Goal: Information Seeking & Learning: Learn about a topic

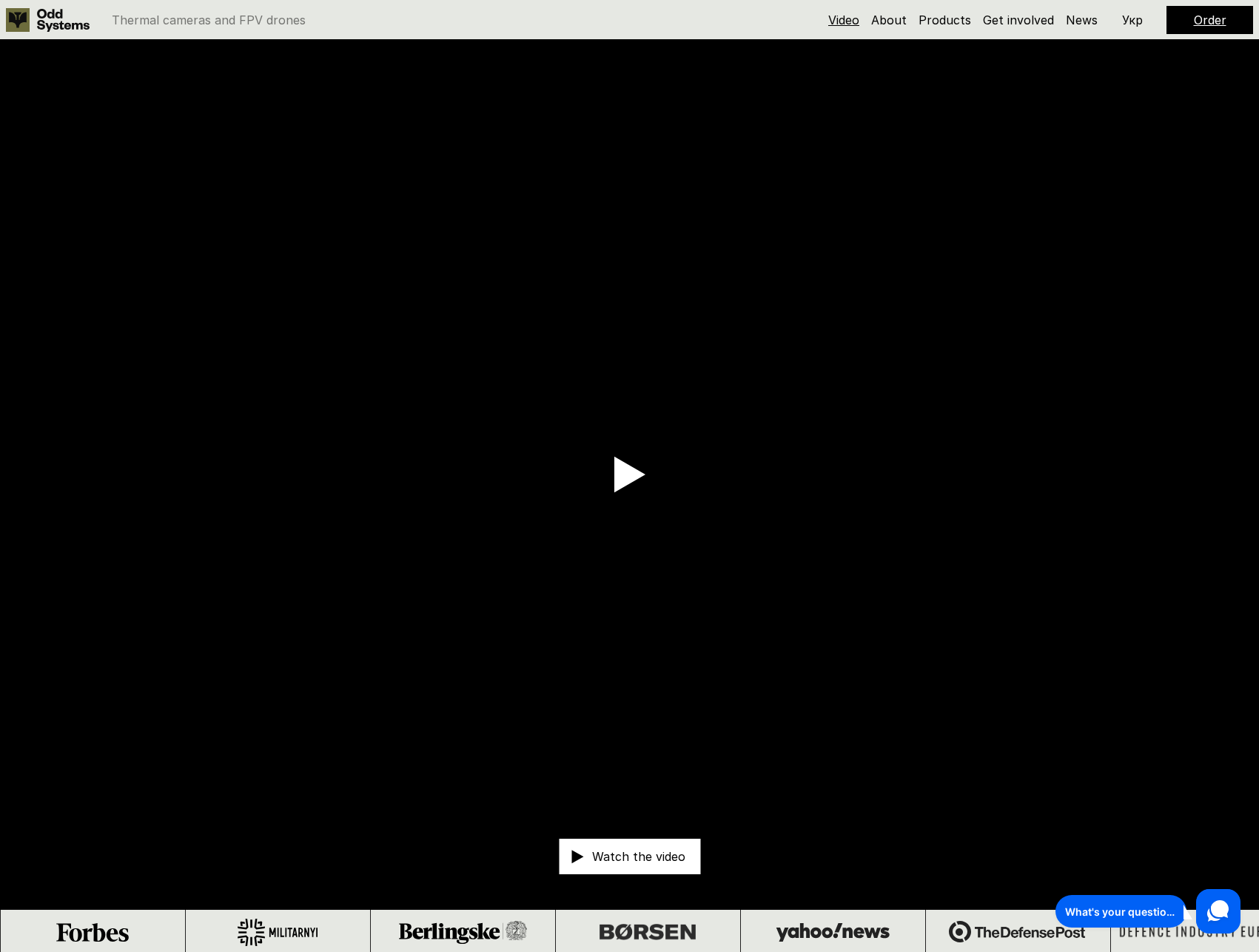
click at [845, 27] on link "Video" at bounding box center [843, 19] width 32 height 14
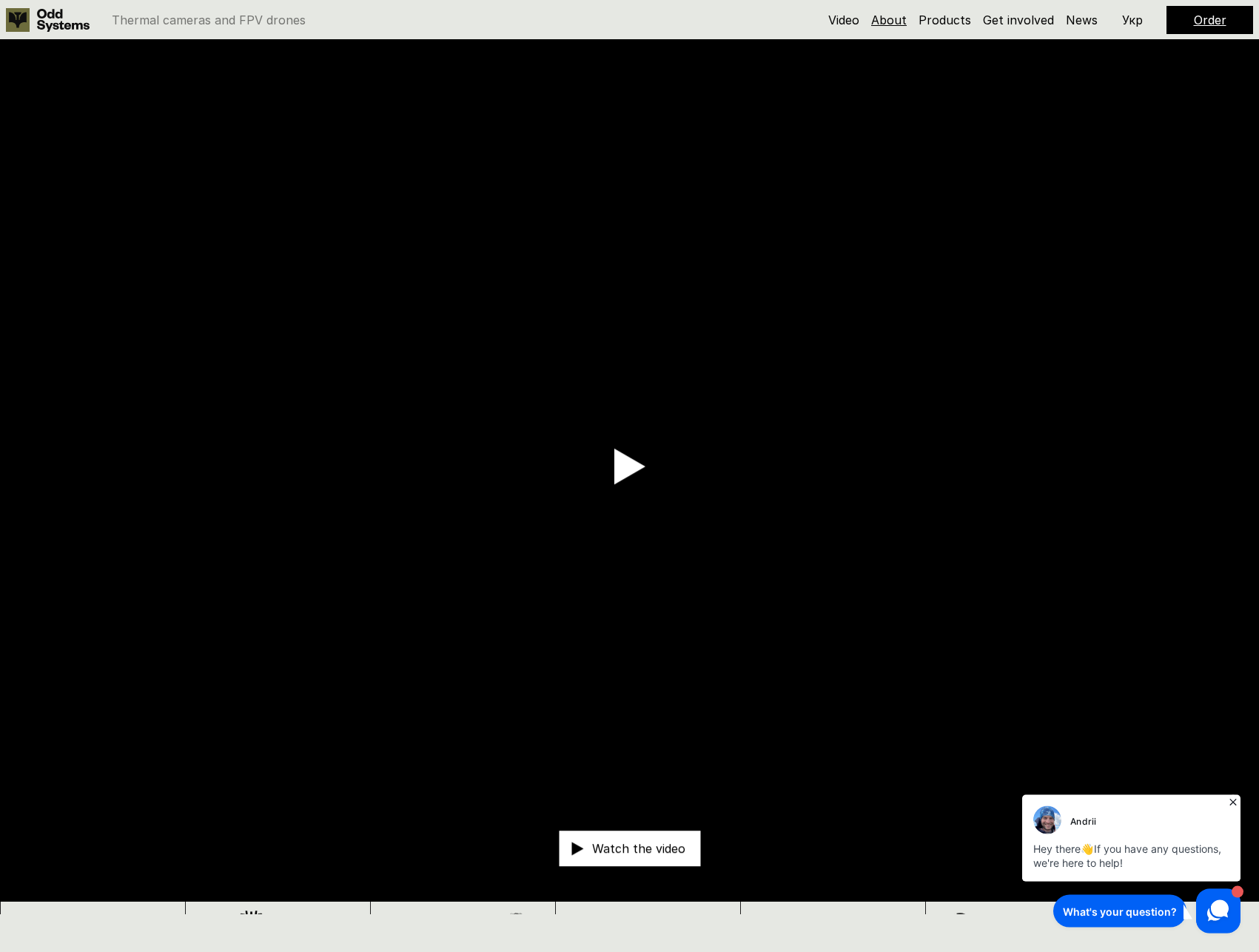
click at [892, 21] on link "About" at bounding box center [888, 19] width 35 height 14
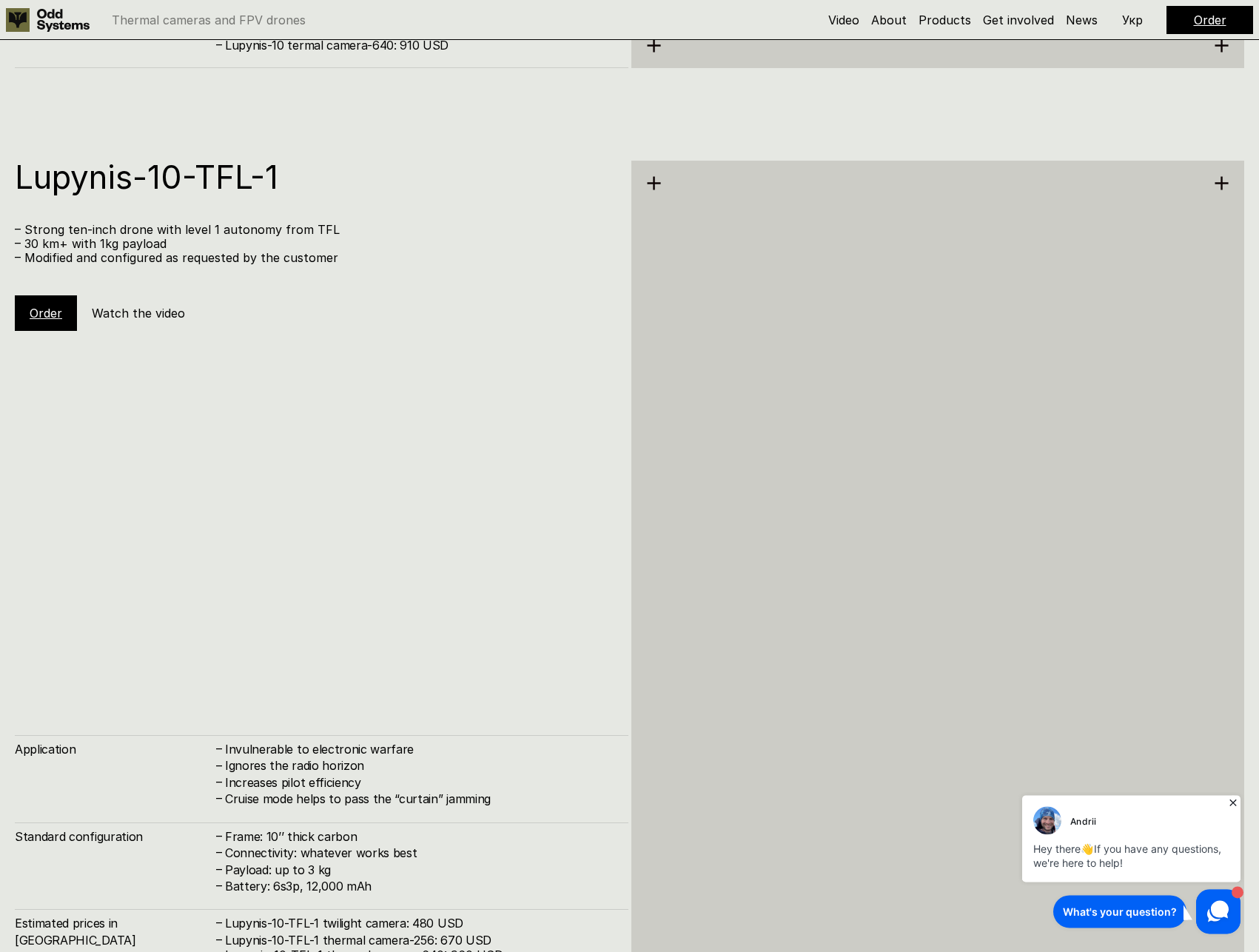
scroll to position [9408, 0]
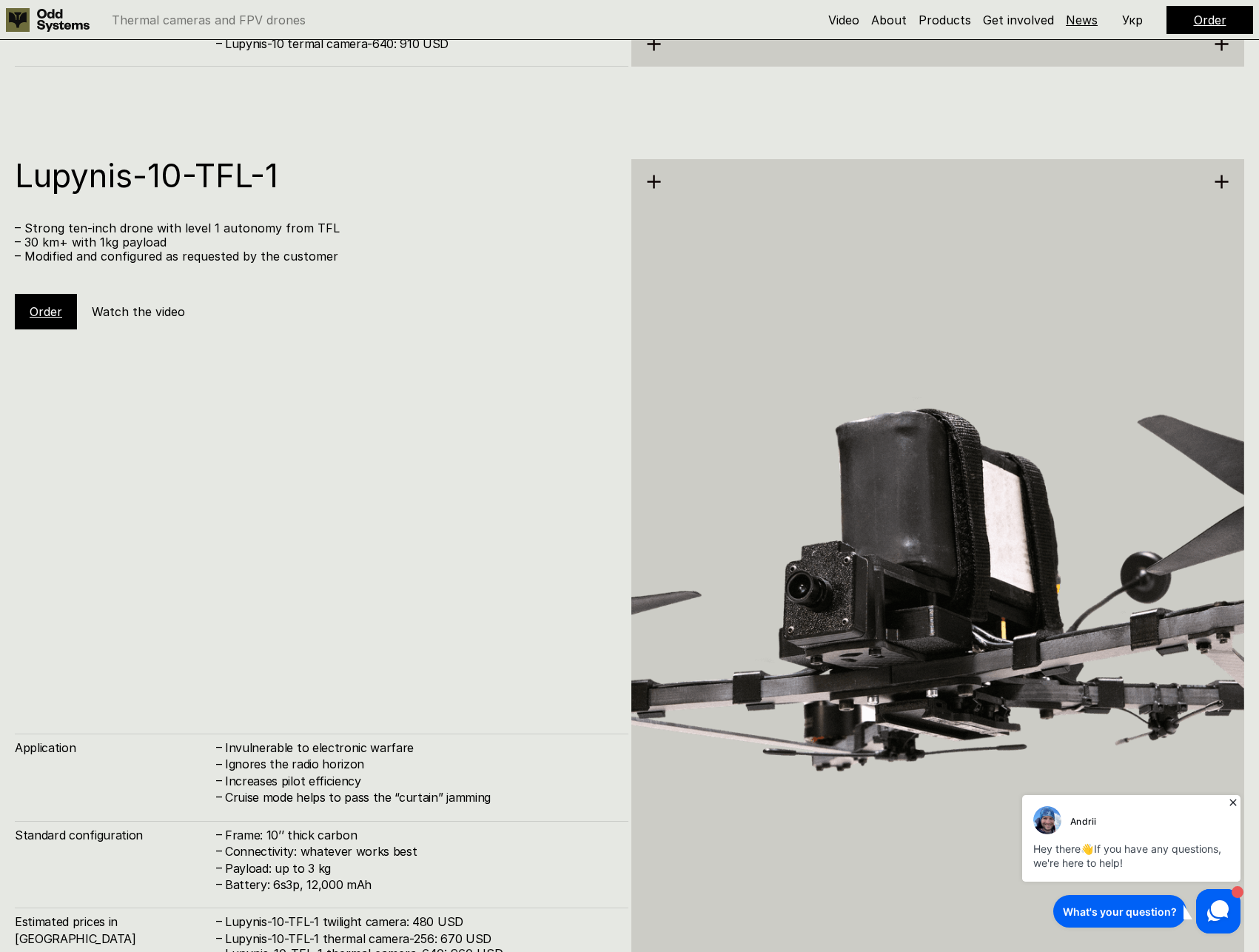
click at [1096, 22] on link "News" at bounding box center [1081, 19] width 32 height 14
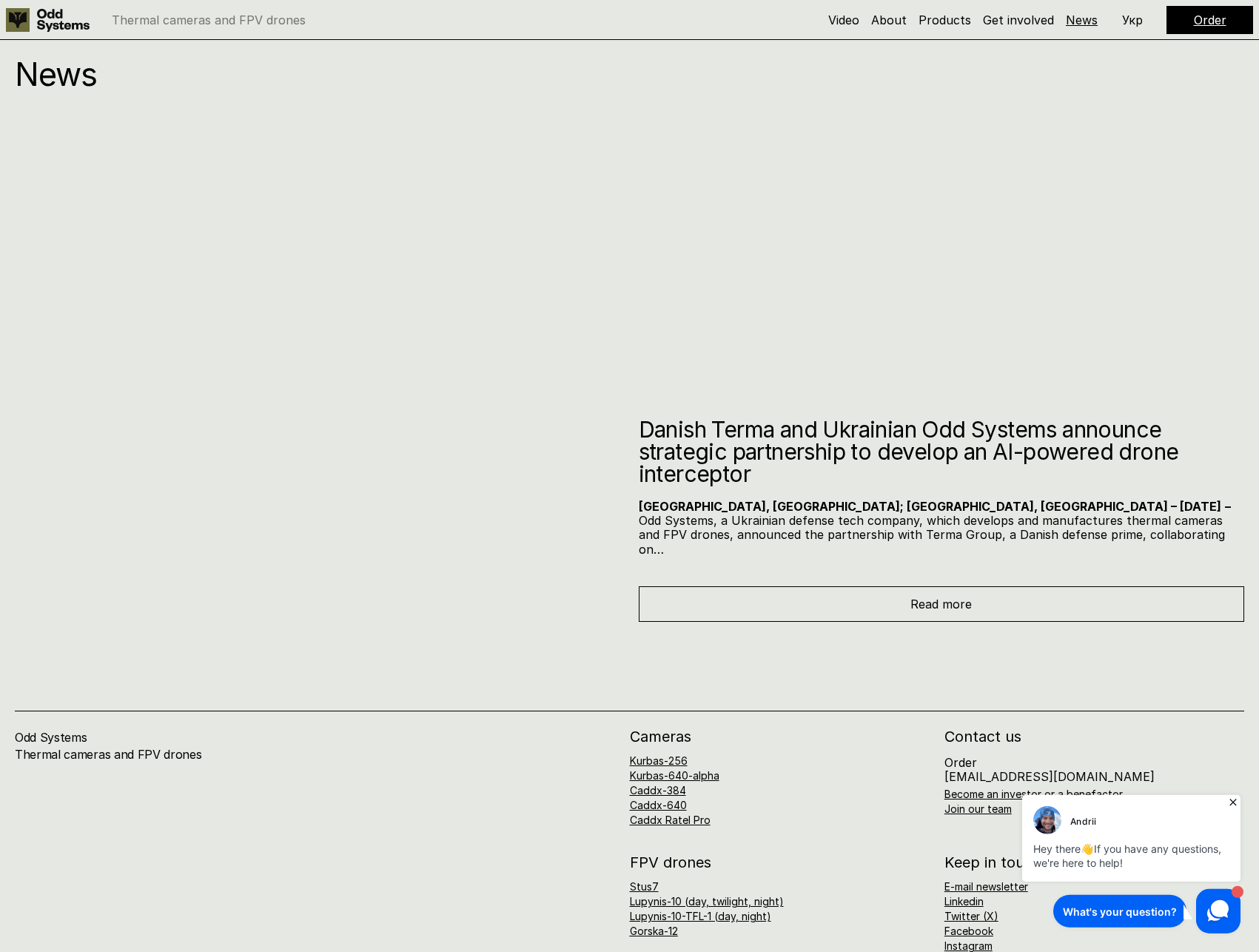
scroll to position [12232, 0]
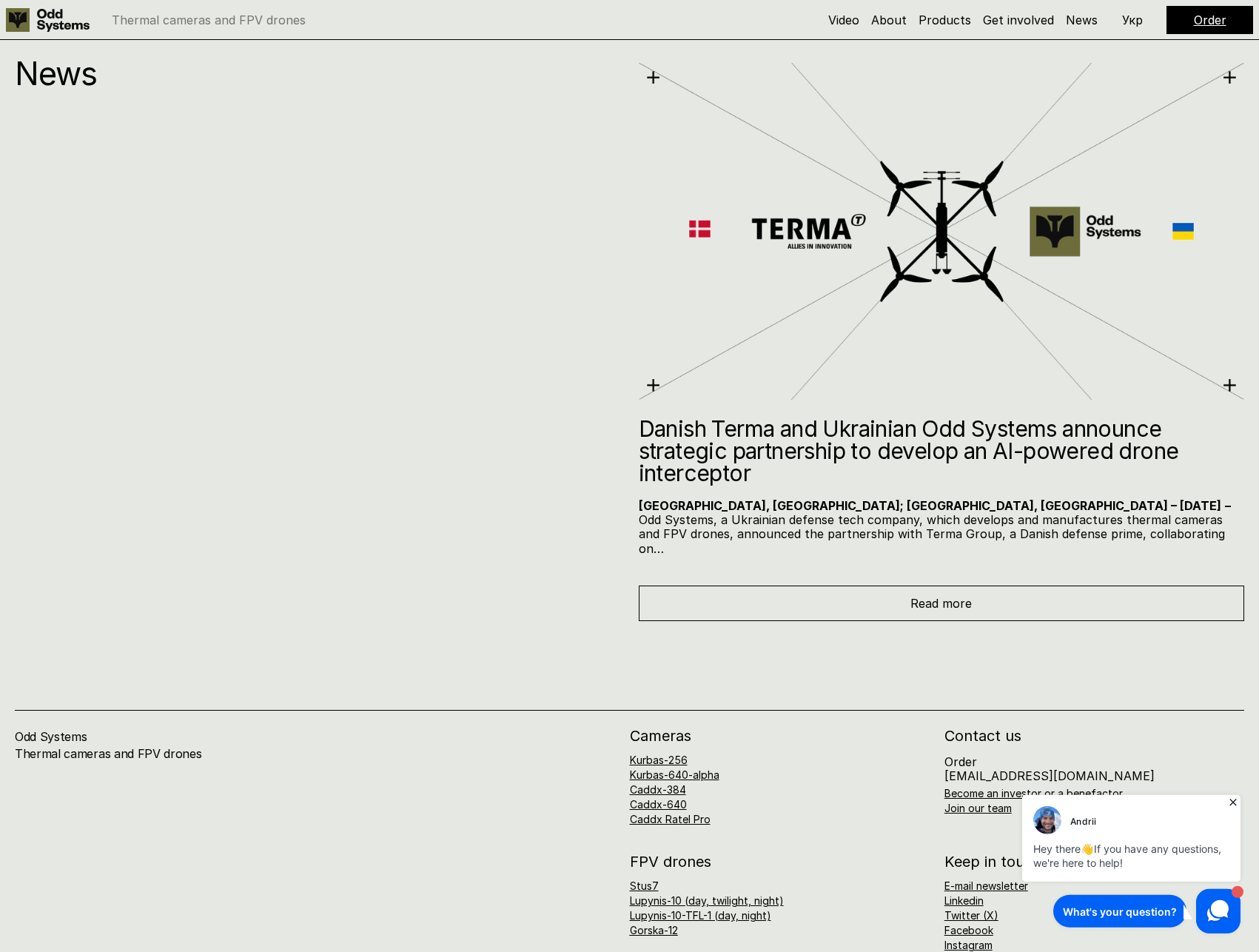
click at [1239, 802] on icon at bounding box center [1232, 801] width 14 height 14
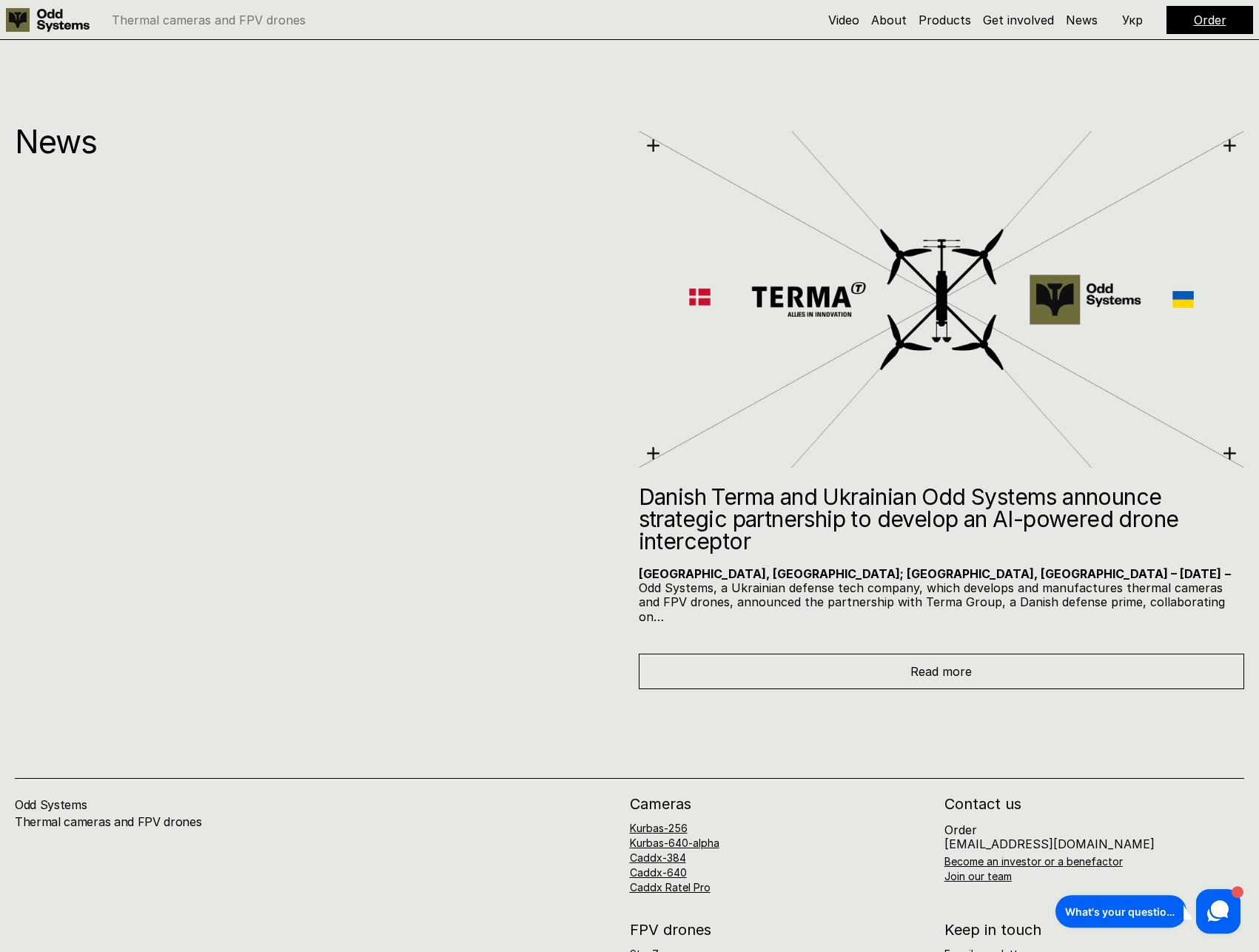
scroll to position [12156, 0]
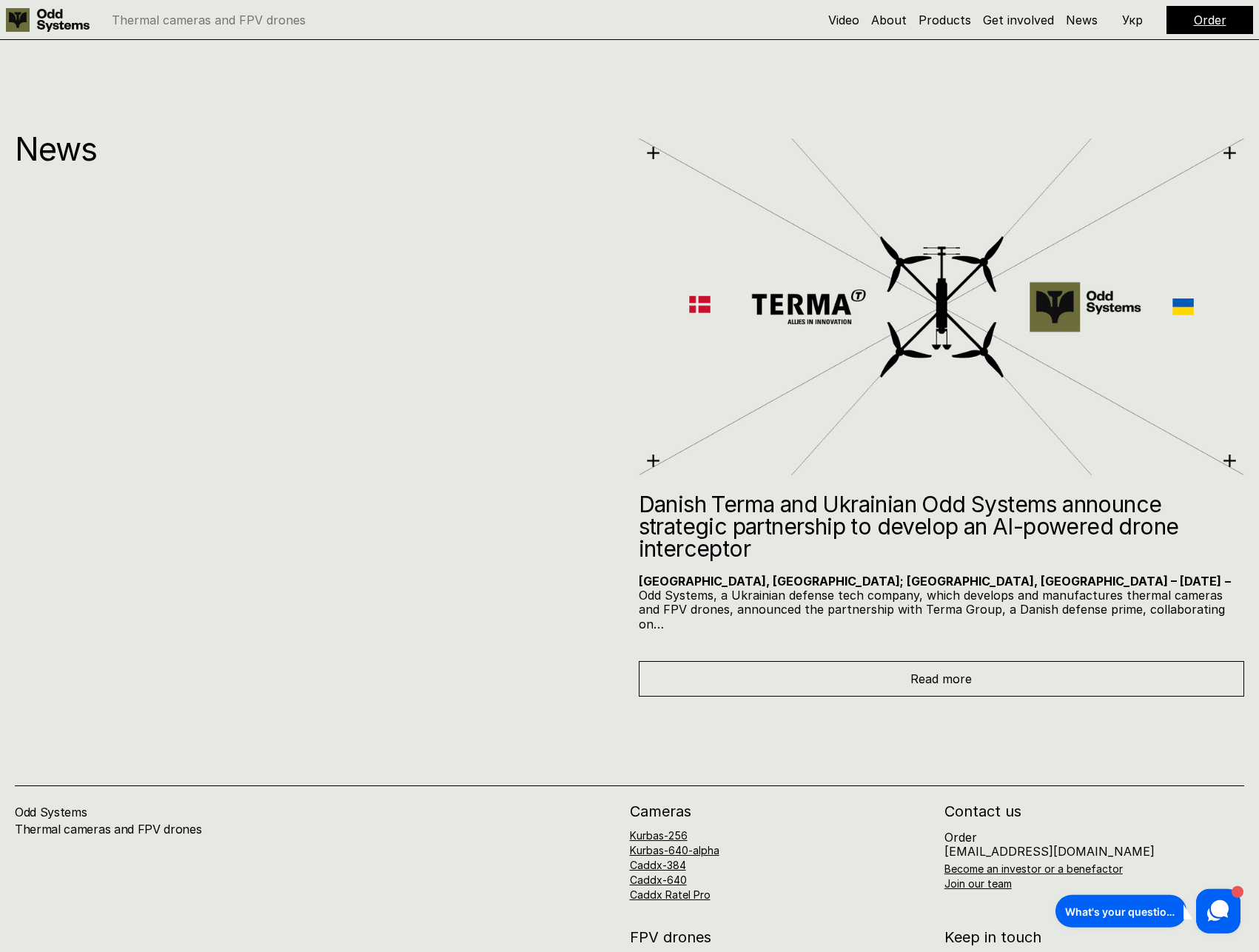
click at [837, 660] on div "Read more" at bounding box center [942, 678] width 606 height 35
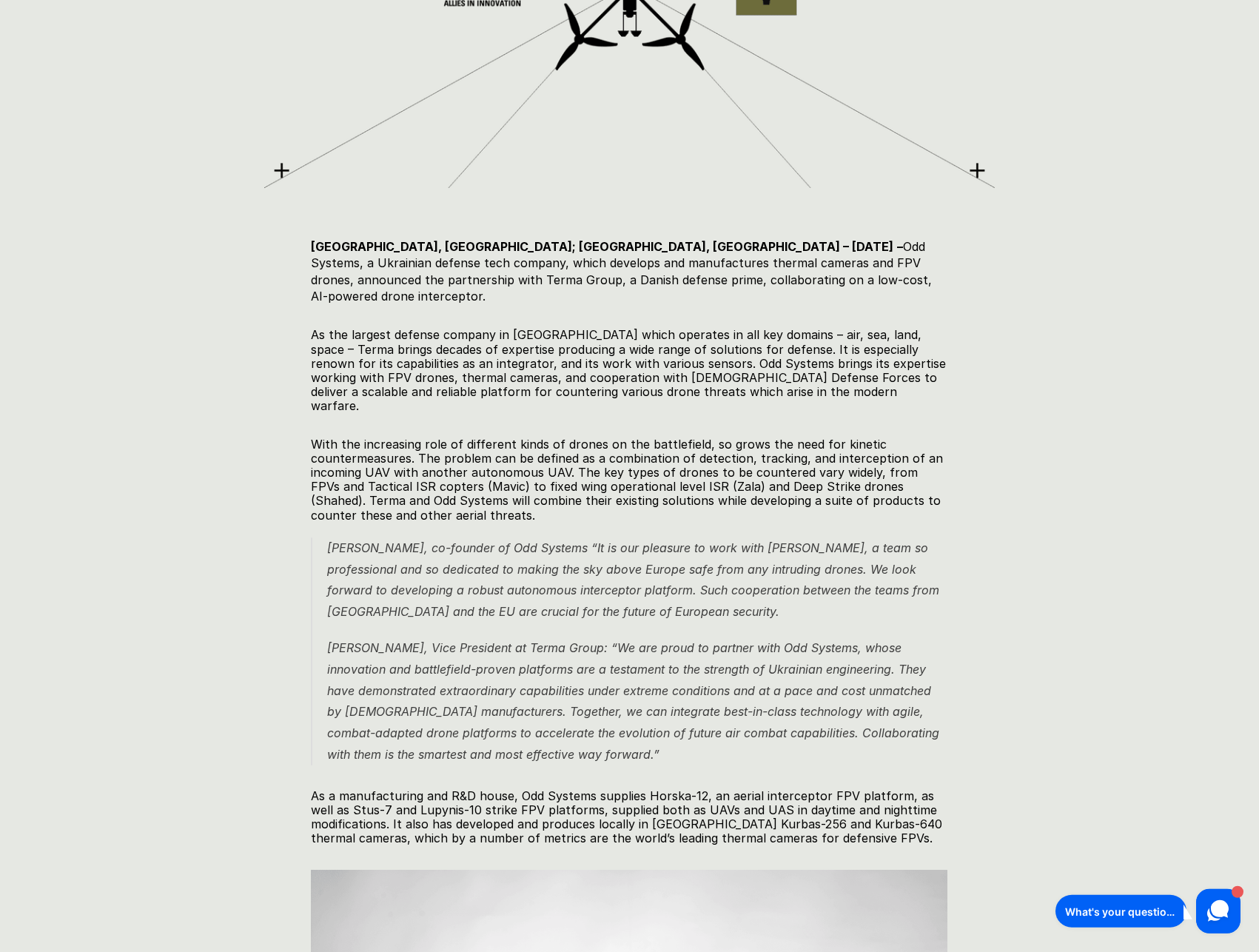
scroll to position [604, 0]
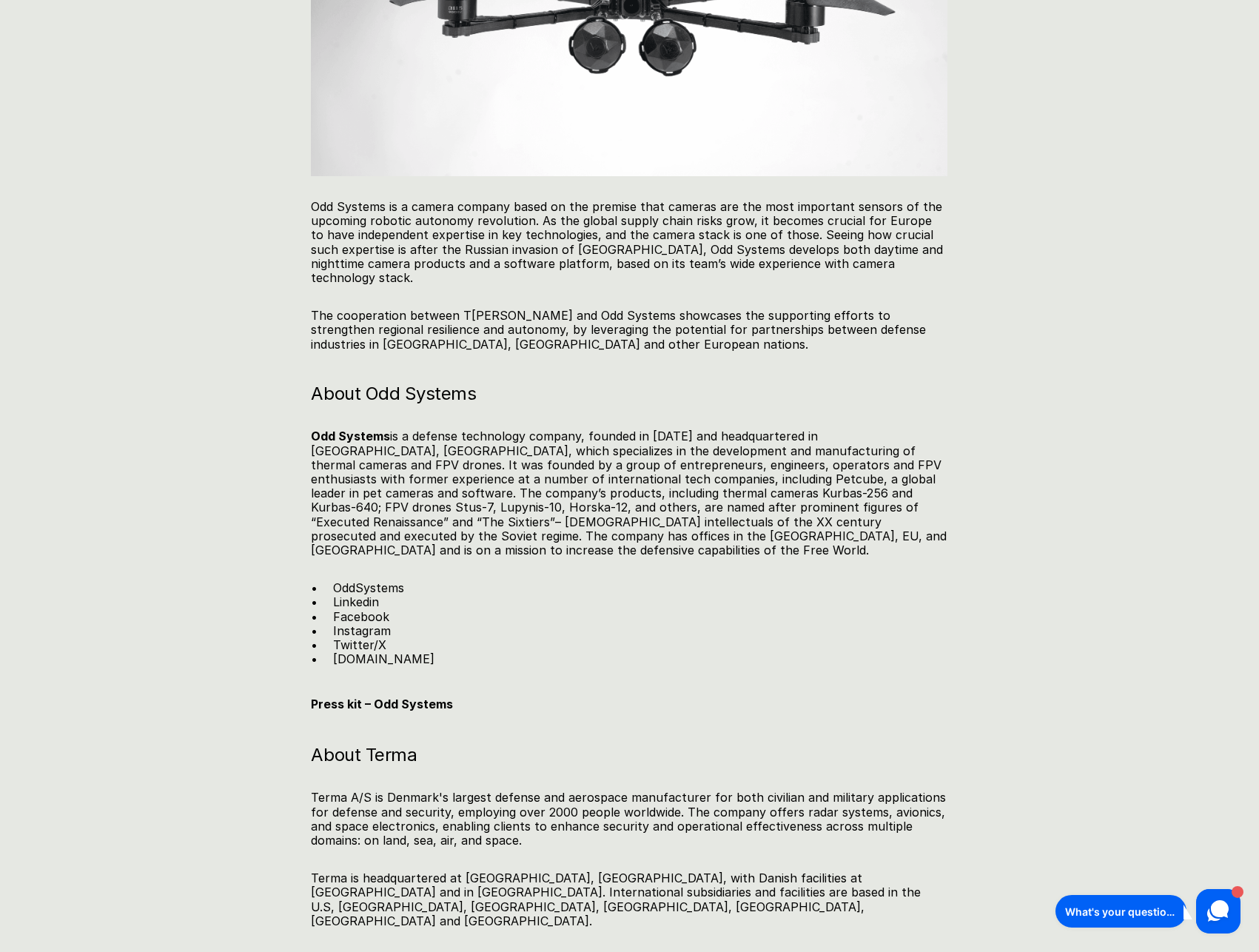
scroll to position [1962, 0]
